Goal: Find specific page/section: Find specific page/section

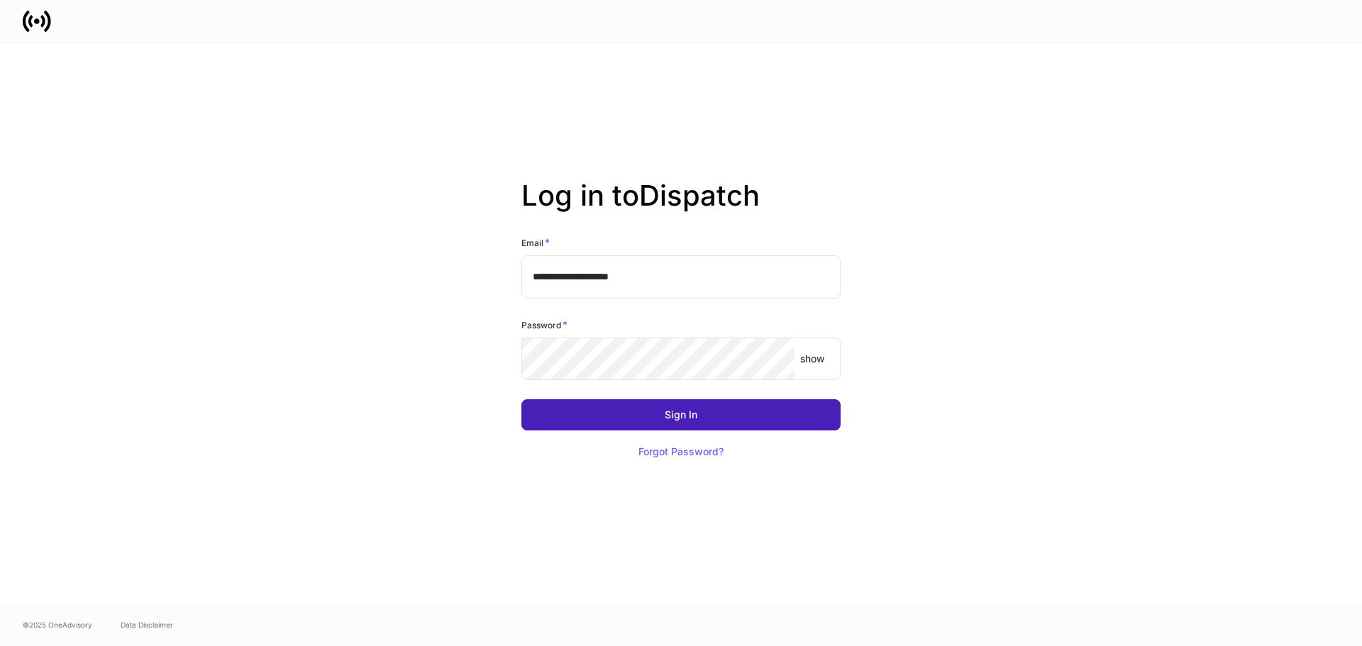
click at [638, 421] on button "Sign In" at bounding box center [681, 415] width 319 height 31
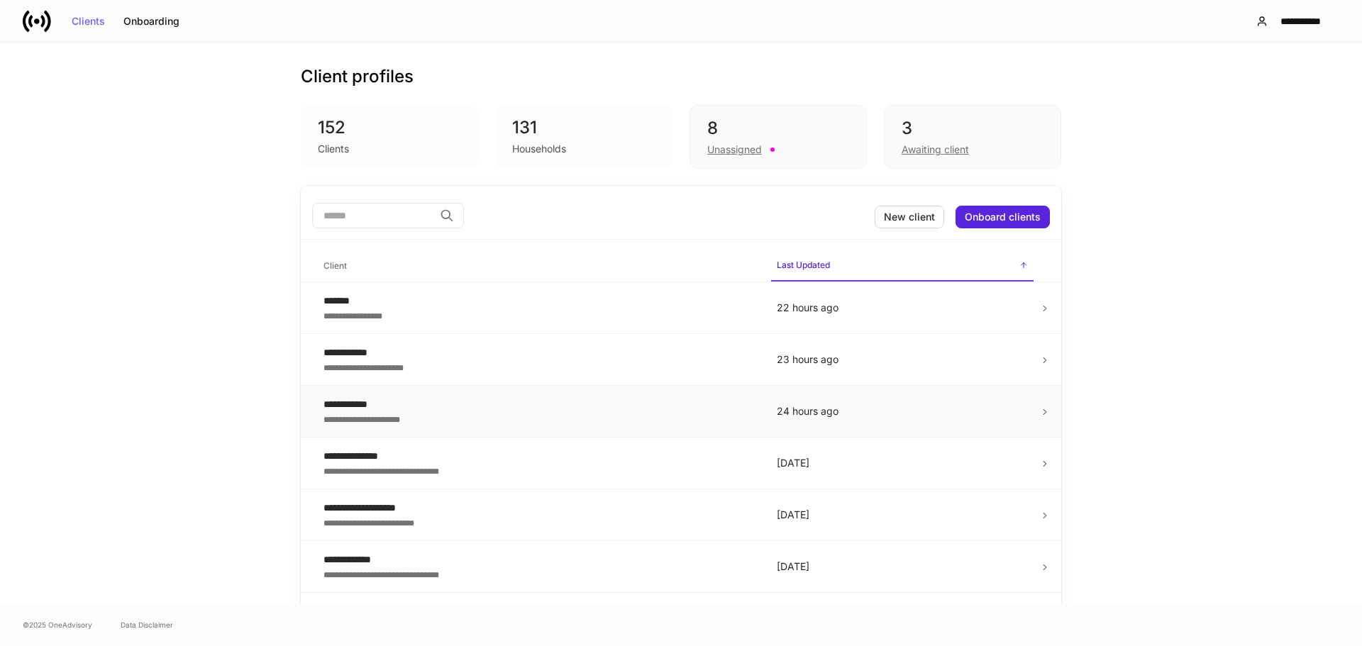
click at [942, 414] on p "24 hours ago" at bounding box center [902, 411] width 251 height 14
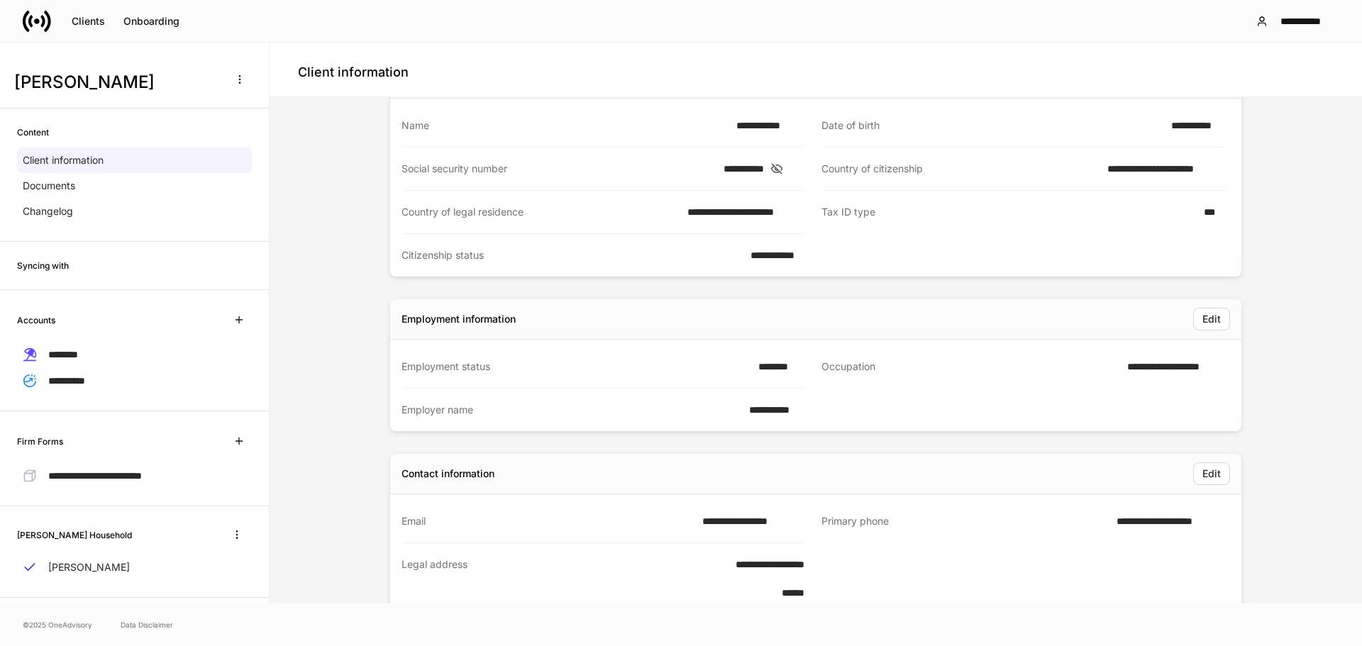
scroll to position [50, 0]
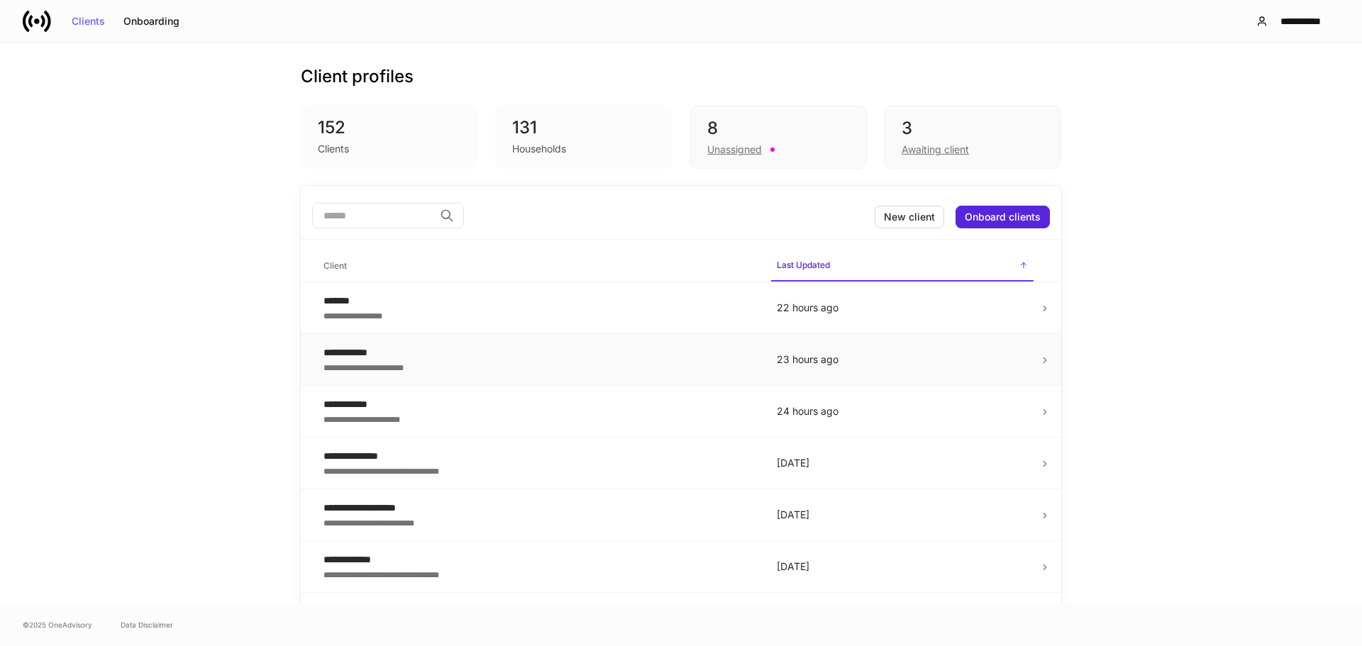
click at [769, 371] on td "23 hours ago" at bounding box center [903, 360] width 274 height 52
